Goal: Navigation & Orientation: Find specific page/section

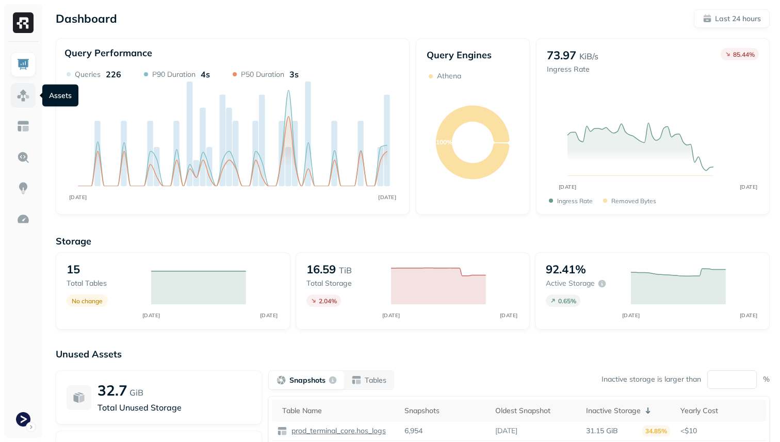
click at [29, 95] on img at bounding box center [23, 95] width 13 height 13
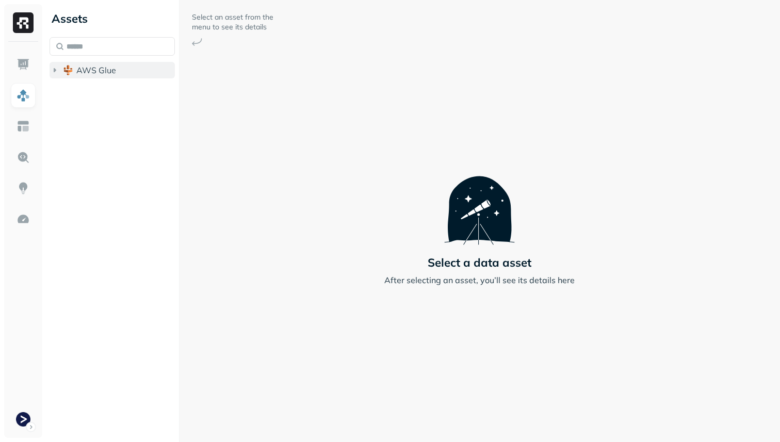
click at [88, 70] on span "AWS Glue" at bounding box center [96, 70] width 40 height 10
click at [90, 93] on span "prod_terminal_core" at bounding box center [124, 90] width 75 height 10
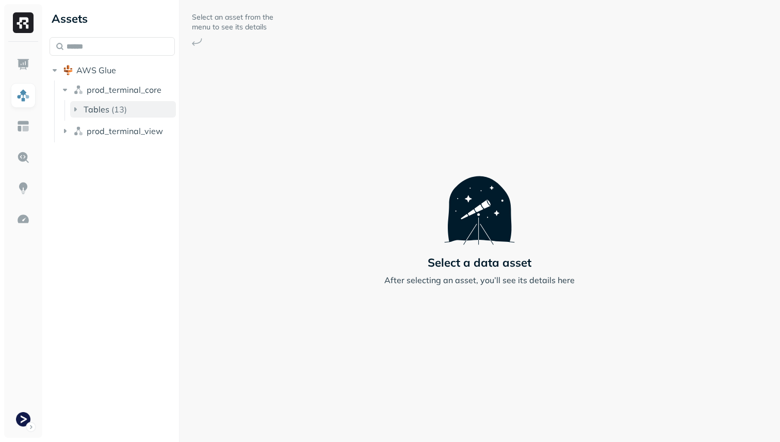
click at [103, 108] on span "Tables" at bounding box center [97, 109] width 26 height 10
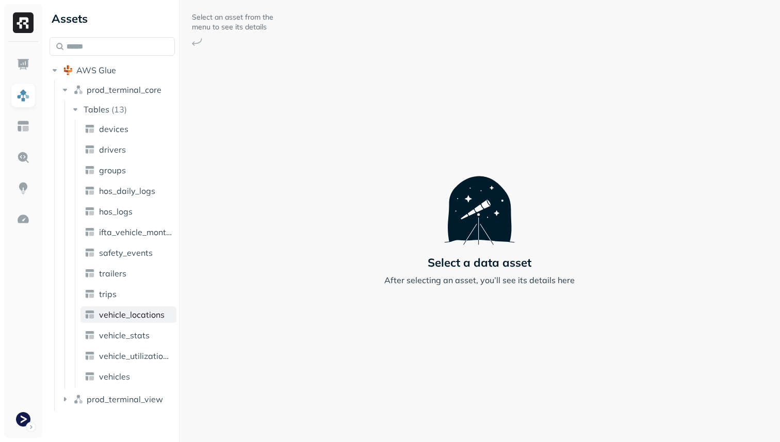
click at [142, 315] on span "vehicle_locations" at bounding box center [132, 315] width 66 height 10
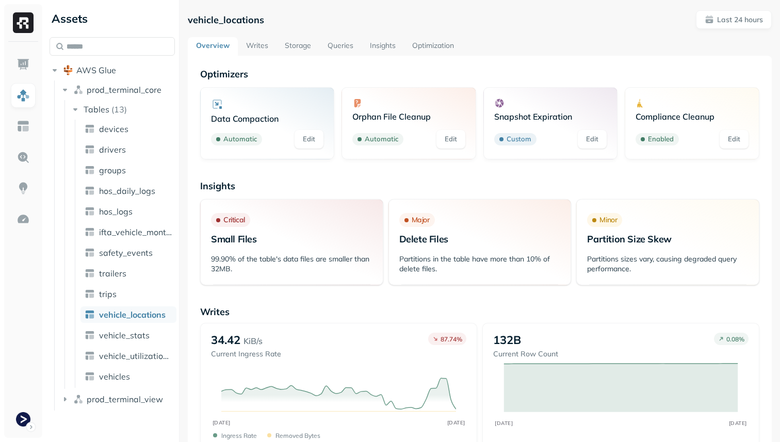
click at [299, 47] on link "Storage" at bounding box center [298, 46] width 43 height 19
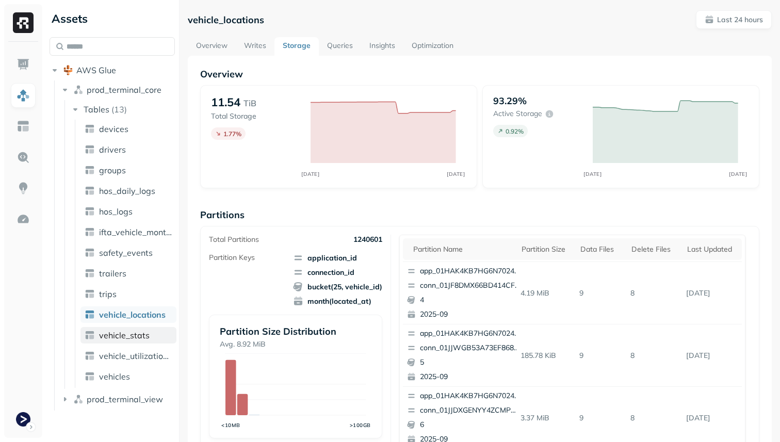
click at [142, 342] on link "vehicle_stats" at bounding box center [128, 335] width 96 height 17
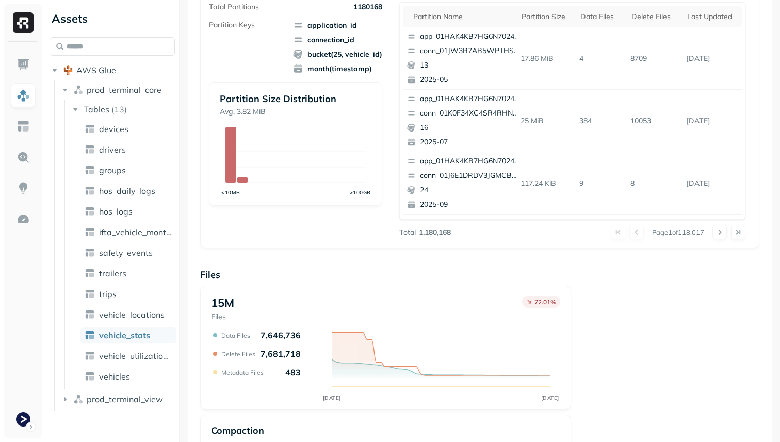
scroll to position [201, 0]
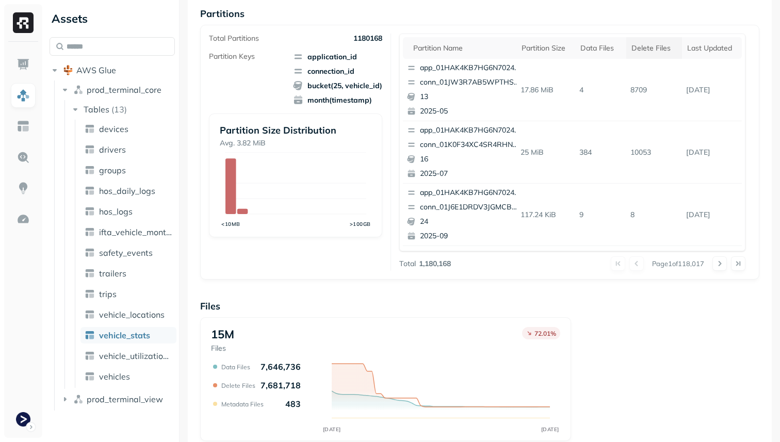
click at [653, 45] on div "Delete Files" at bounding box center [653, 48] width 45 height 10
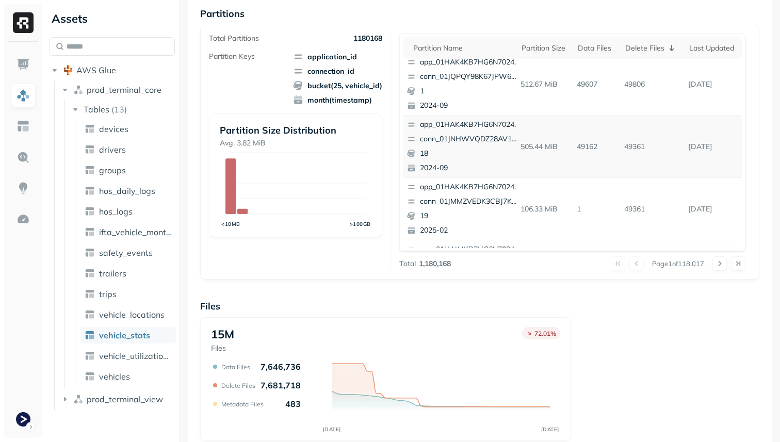
scroll to position [0, 0]
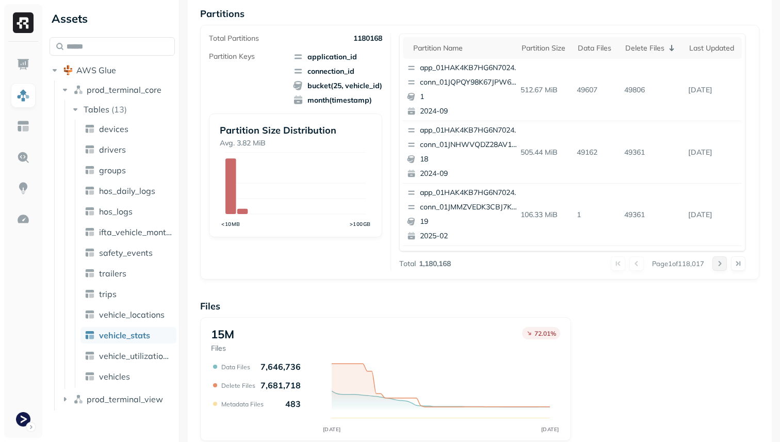
click at [723, 265] on button at bounding box center [719, 263] width 14 height 14
click at [631, 264] on button at bounding box center [636, 263] width 14 height 14
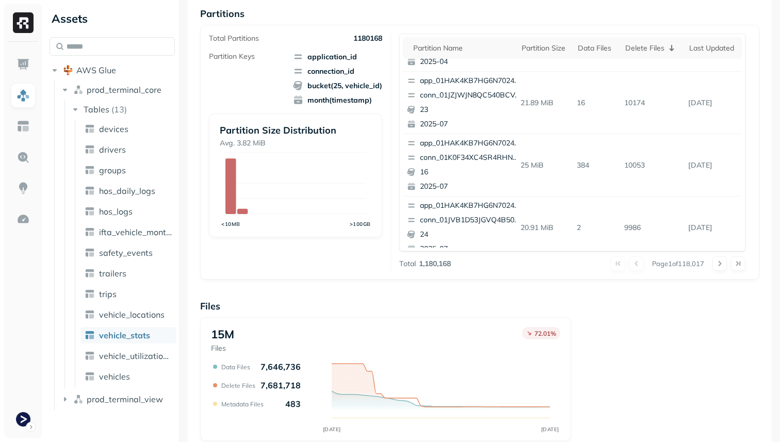
scroll to position [435, 0]
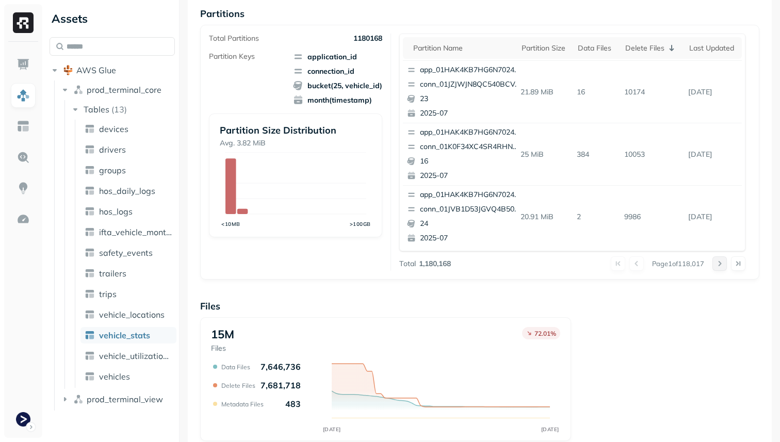
click at [722, 268] on button at bounding box center [719, 263] width 14 height 14
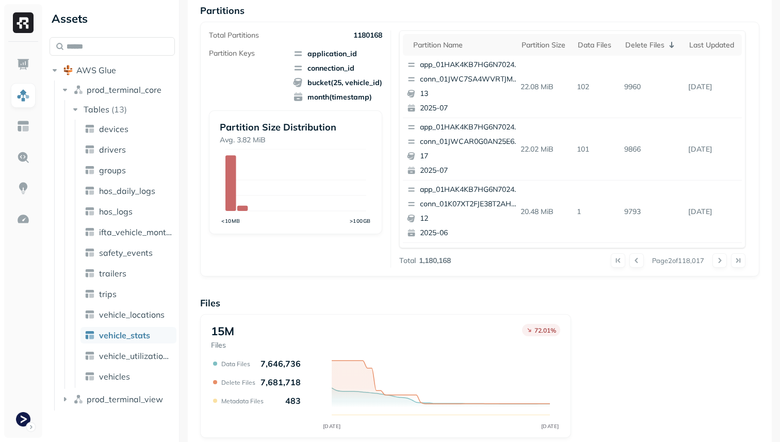
scroll to position [0, 0]
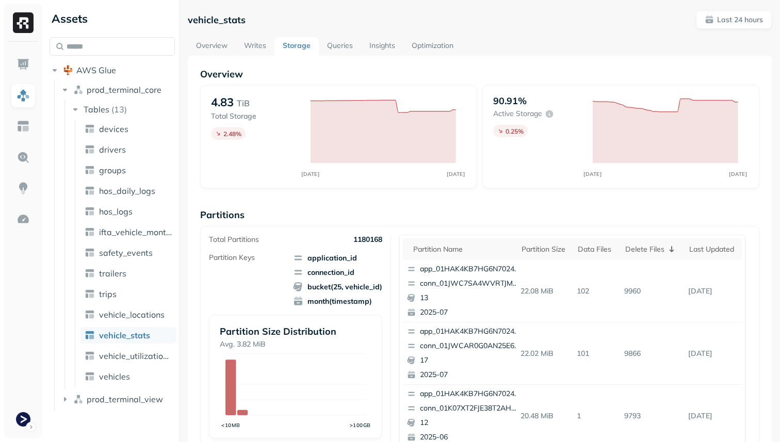
click at [224, 48] on link "Overview" at bounding box center [212, 46] width 48 height 19
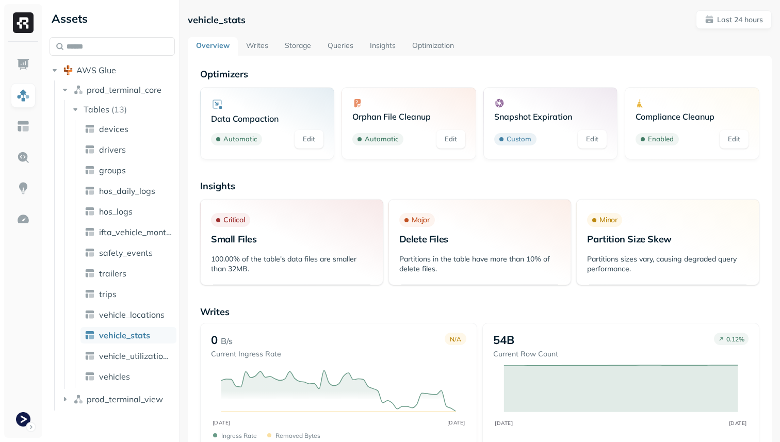
click at [261, 47] on link "Writes" at bounding box center [257, 46] width 39 height 19
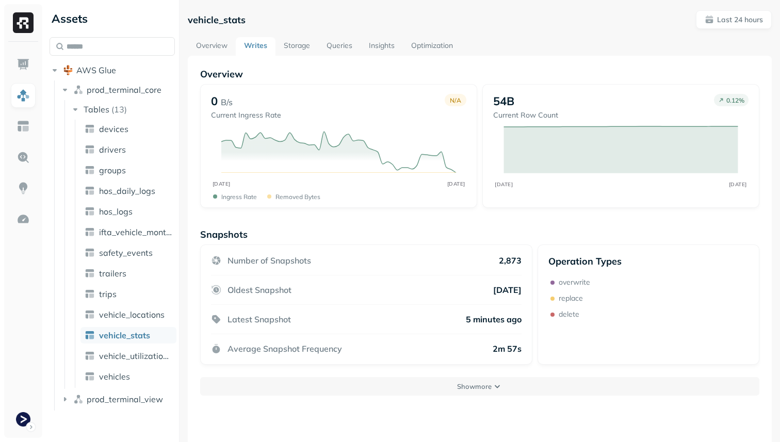
click at [292, 48] on link "Storage" at bounding box center [296, 46] width 43 height 19
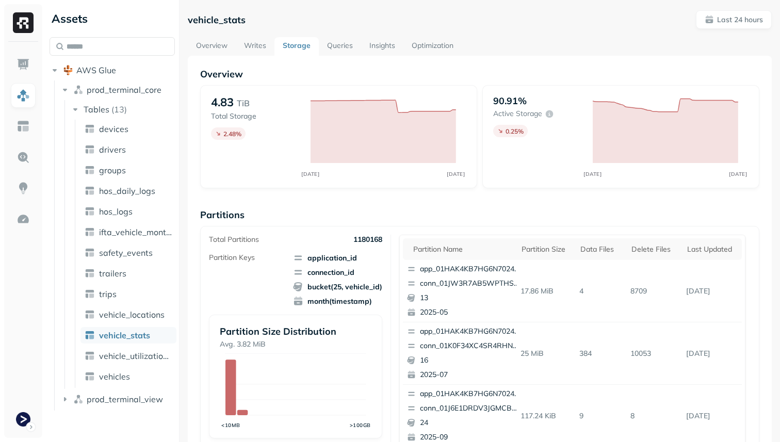
click at [322, 48] on link "Queries" at bounding box center [340, 46] width 42 height 19
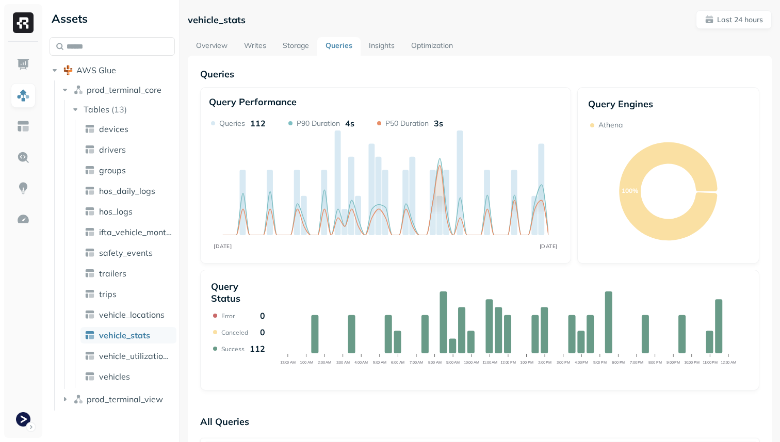
click at [219, 50] on link "Overview" at bounding box center [212, 46] width 48 height 19
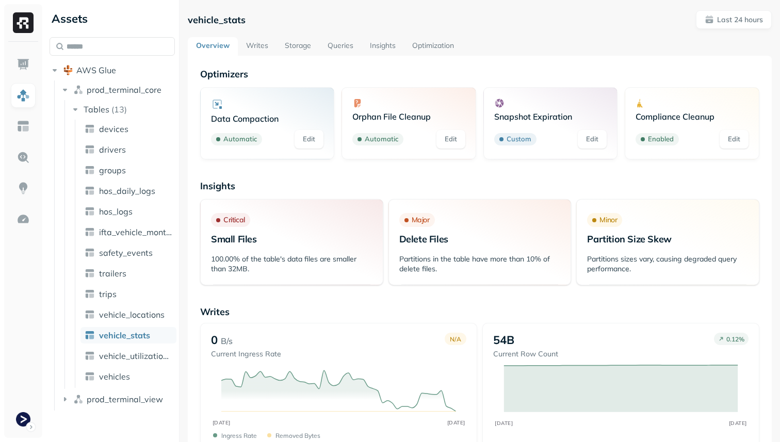
click at [289, 38] on link "Storage" at bounding box center [298, 46] width 43 height 19
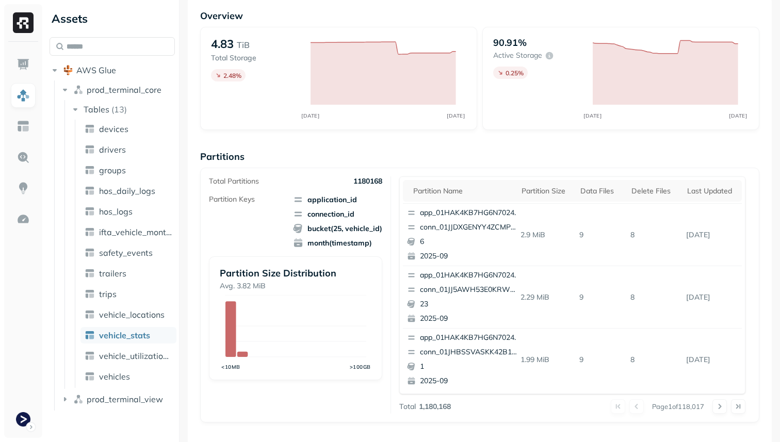
scroll to position [347, 0]
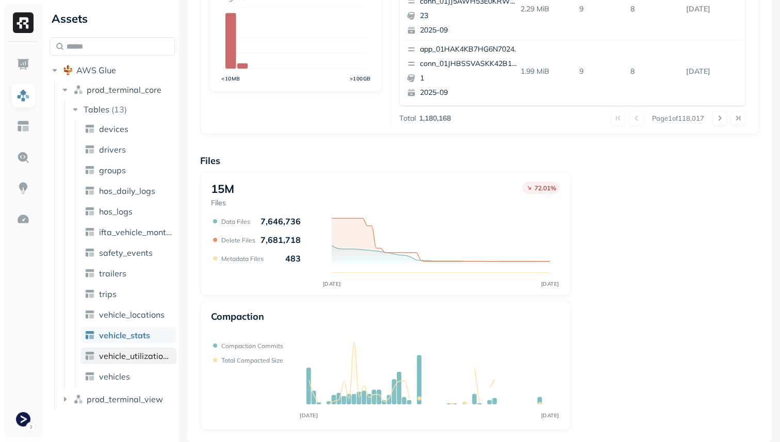
click at [137, 354] on span "vehicle_utilization_day" at bounding box center [135, 356] width 73 height 10
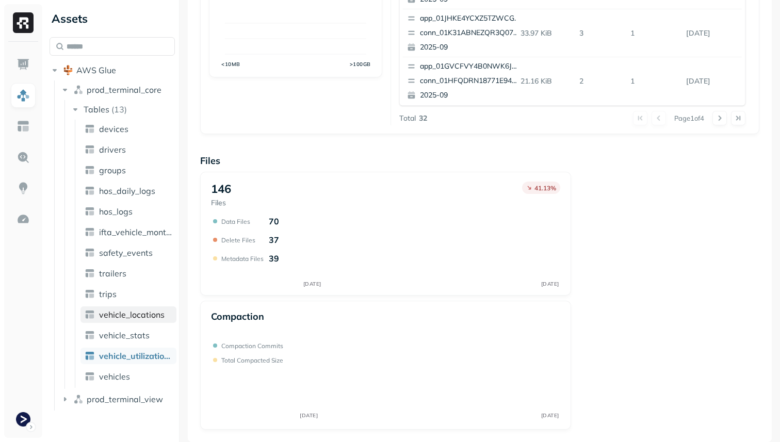
scroll to position [68, 0]
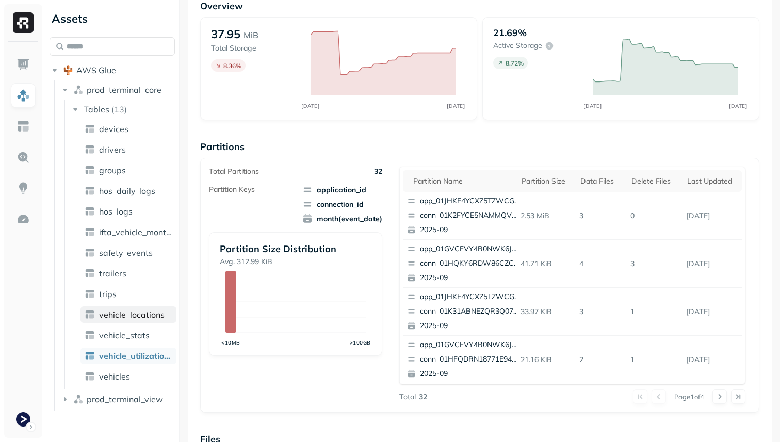
click at [139, 316] on span "vehicle_locations" at bounding box center [132, 315] width 66 height 10
